Goal: Information Seeking & Learning: Find specific fact

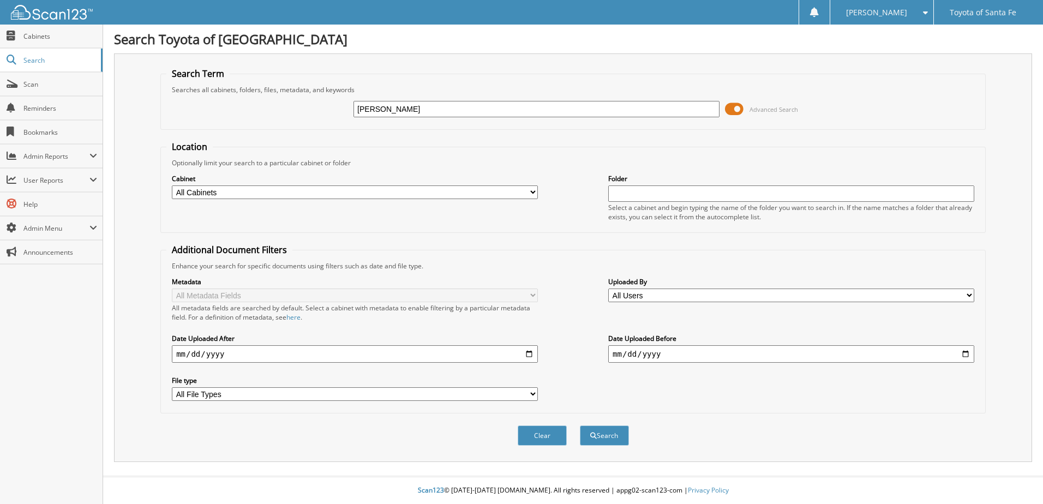
type input "[PERSON_NAME]"
click at [580, 425] on button "Search" at bounding box center [604, 435] width 49 height 20
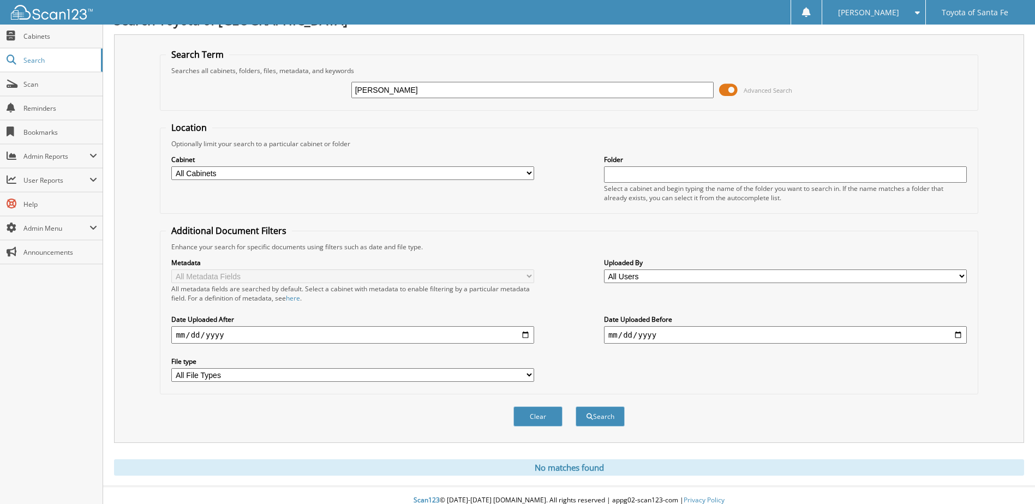
scroll to position [29, 0]
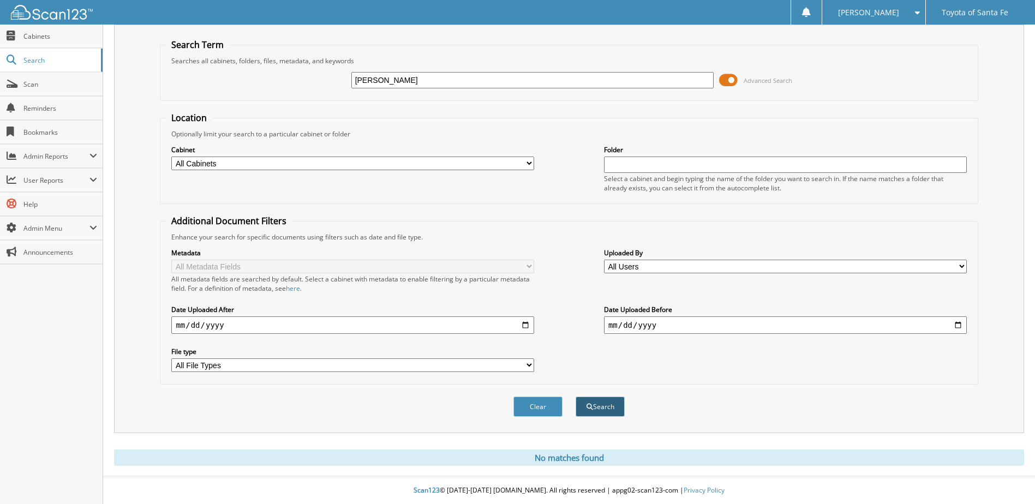
click at [619, 408] on button "Search" at bounding box center [599, 406] width 49 height 20
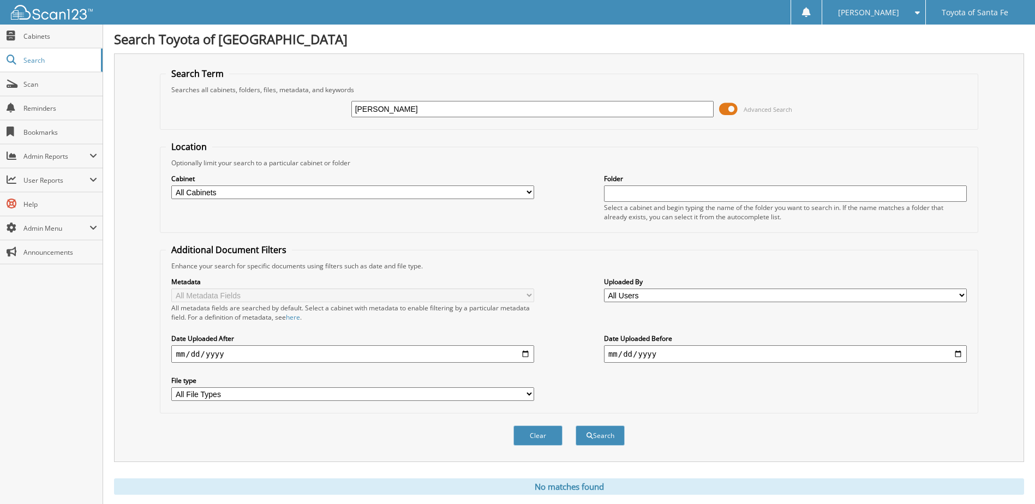
scroll to position [29, 0]
